Goal: Task Accomplishment & Management: Manage account settings

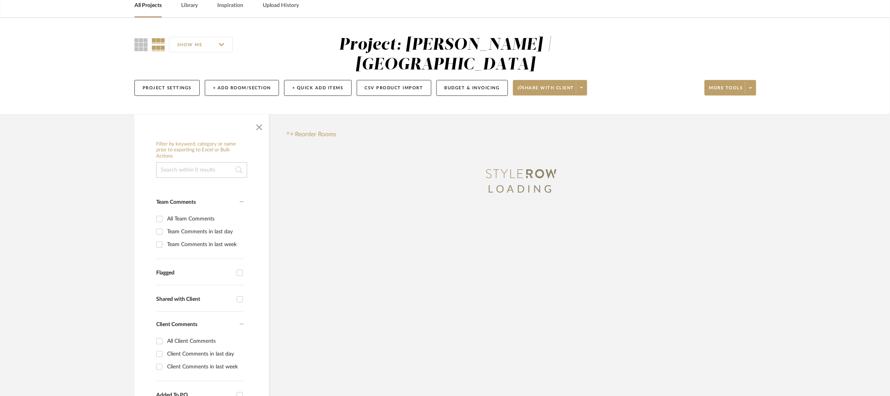
scroll to position [58, 0]
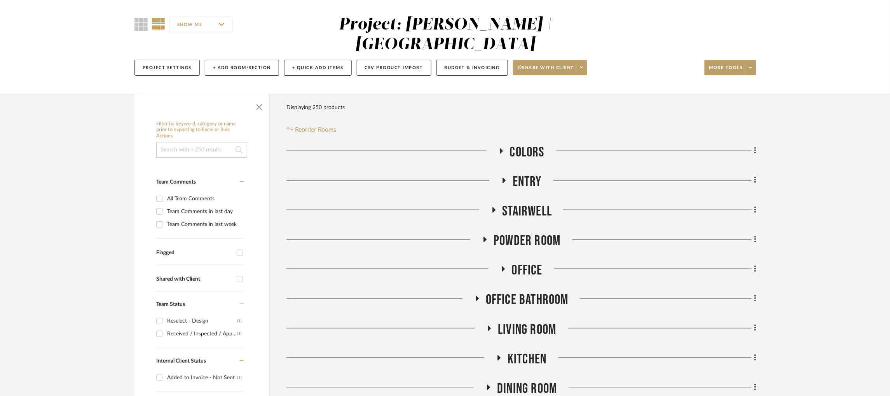
click at [472, 296] on icon at bounding box center [476, 299] width 9 height 6
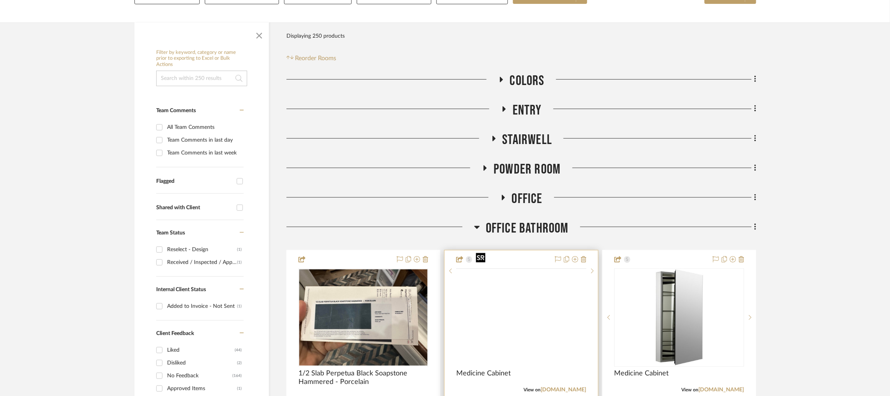
scroll to position [291, 0]
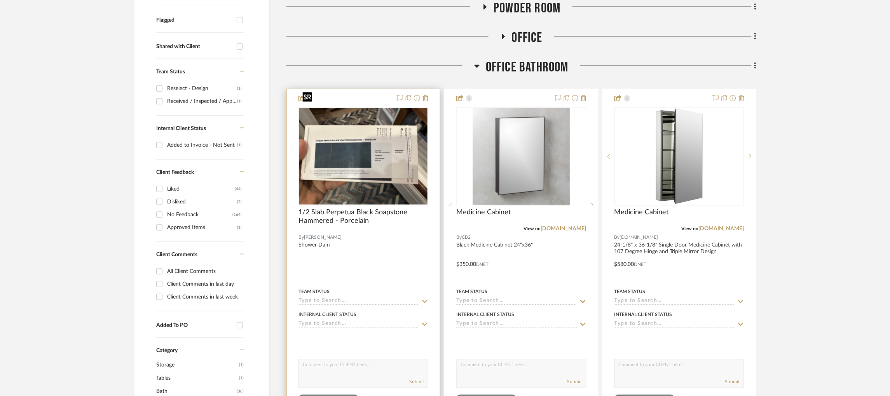
click at [0, 0] on img at bounding box center [0, 0] width 0 height 0
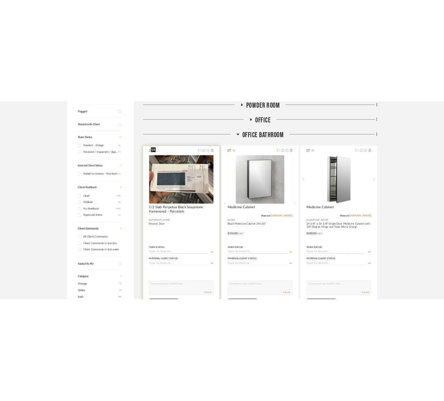
scroll to position [0, 0]
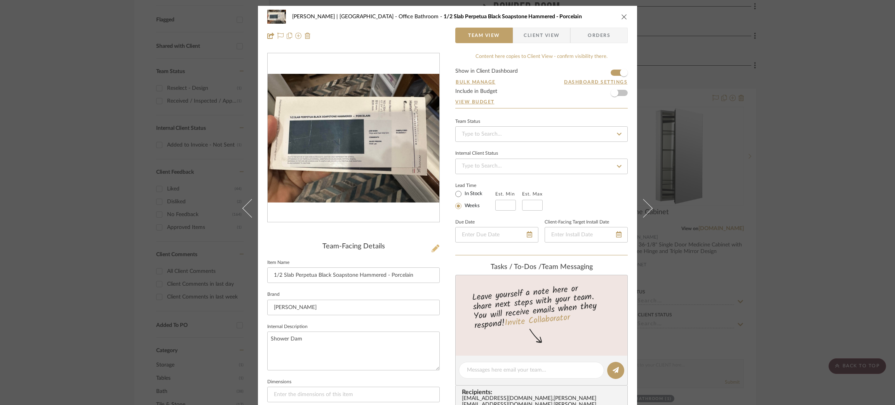
click at [432, 247] on icon at bounding box center [436, 248] width 8 height 8
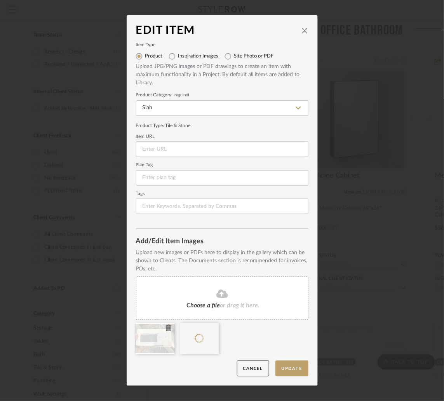
click at [166, 328] on icon at bounding box center [168, 328] width 5 height 6
click at [291, 370] on button "Update" at bounding box center [291, 369] width 33 height 16
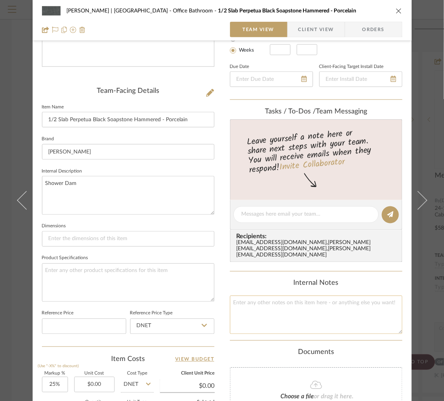
scroll to position [174, 0]
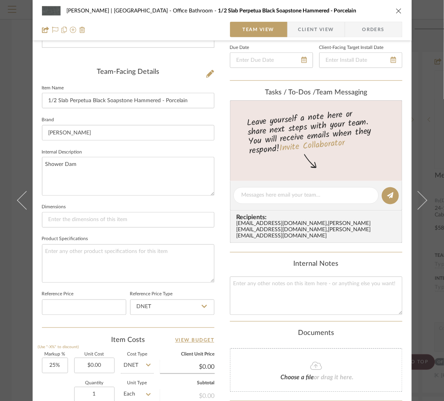
click at [296, 375] on span "Choose a file" at bounding box center [297, 378] width 33 height 6
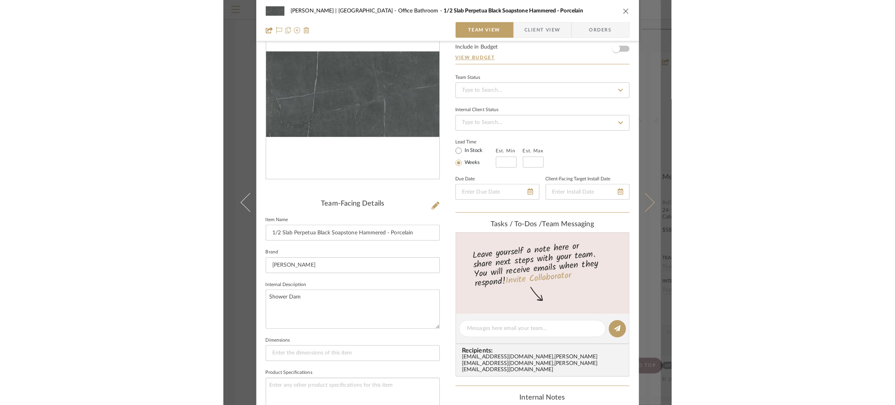
scroll to position [0, 0]
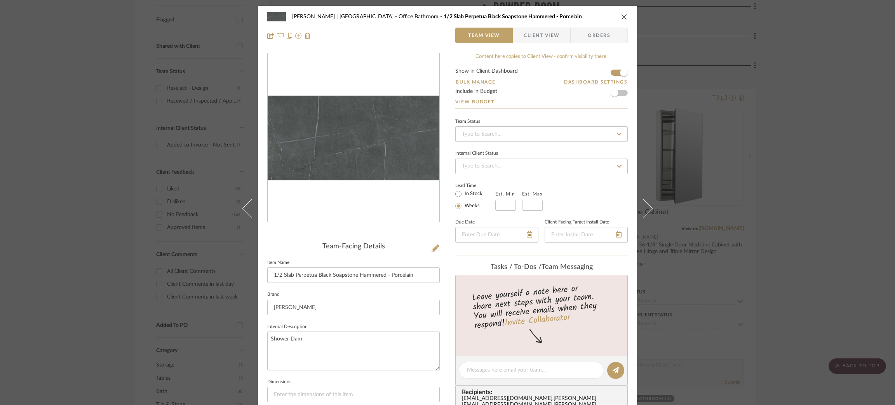
click at [812, 102] on div "[PERSON_NAME] | [GEOGRAPHIC_DATA] Office Bathroom 1/2 Slab Perpetua Black Soaps…" at bounding box center [447, 202] width 895 height 405
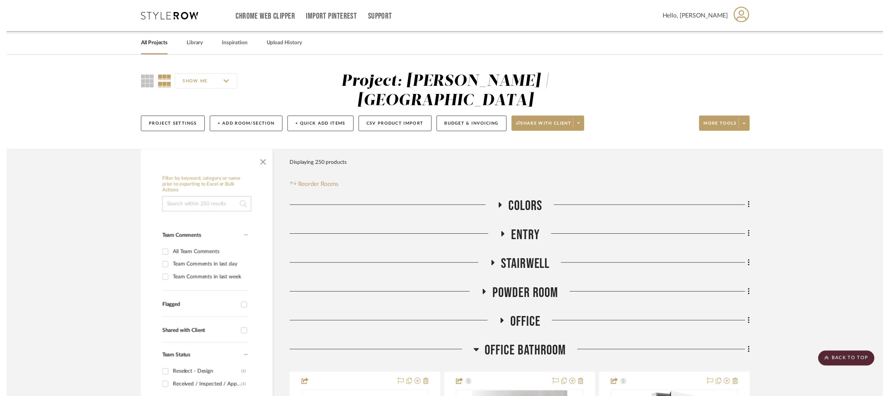
scroll to position [291, 0]
